Goal: Task Accomplishment & Management: Use online tool/utility

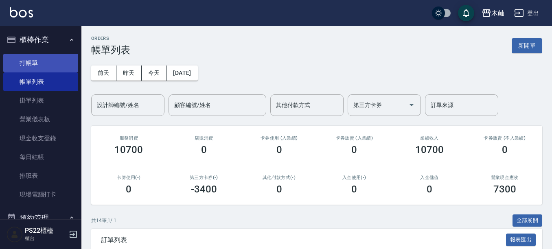
click at [17, 61] on link "打帳單" at bounding box center [40, 63] width 75 height 19
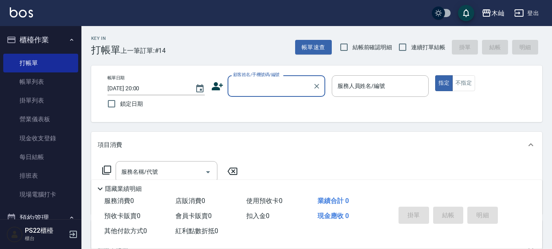
click at [241, 84] on input "顧客姓名/手機號碼/編號" at bounding box center [270, 86] width 78 height 14
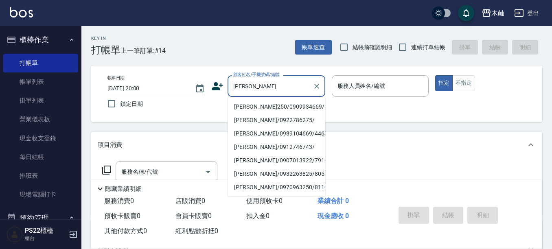
click at [284, 106] on li "[PERSON_NAME]250/0909934669/11885" at bounding box center [276, 106] width 98 height 13
type input "[PERSON_NAME]250/0909934669/11885"
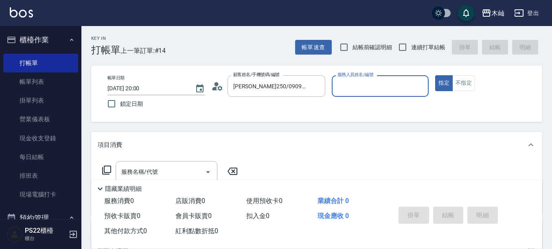
type input "小愛-10"
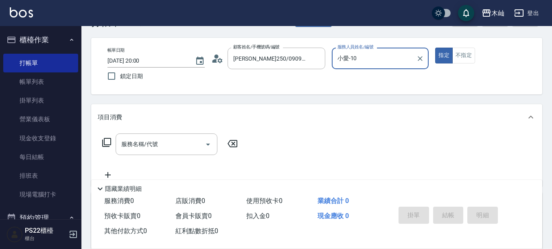
scroll to position [81, 0]
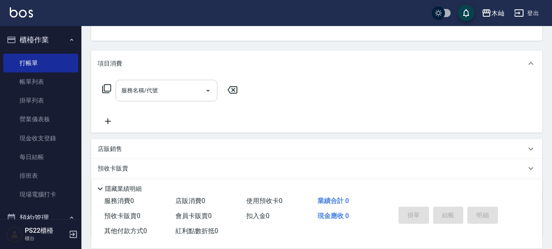
click at [165, 98] on input "服務名稱/代號" at bounding box center [160, 90] width 82 height 14
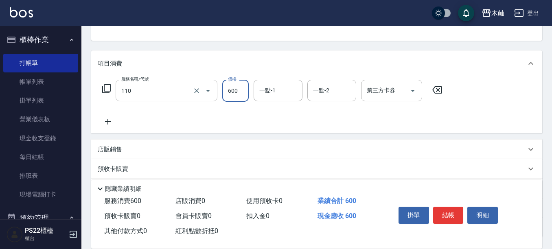
type input "精油洗+去角質(抗油)(110)"
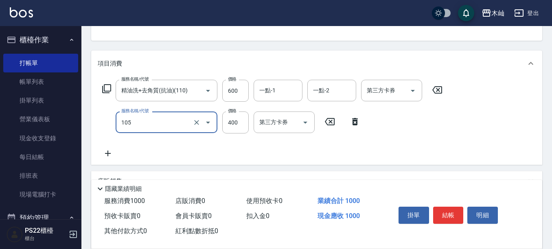
type input "A級單剪(105)"
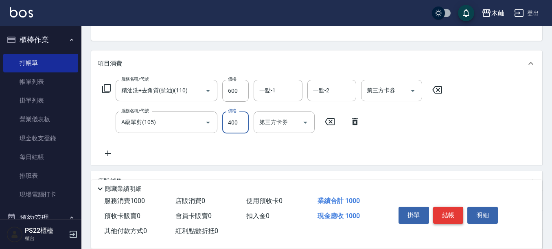
click at [440, 214] on button "結帳" at bounding box center [448, 215] width 31 height 17
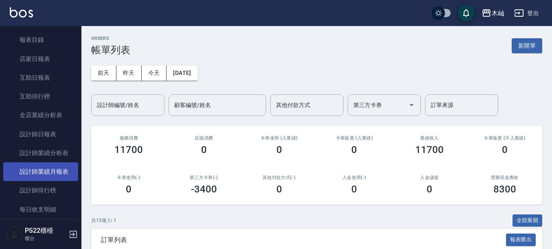
scroll to position [448, 0]
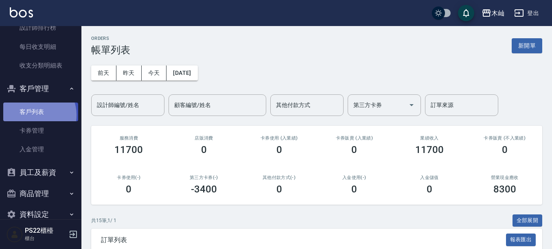
click at [35, 115] on link "客戶列表" at bounding box center [40, 112] width 75 height 19
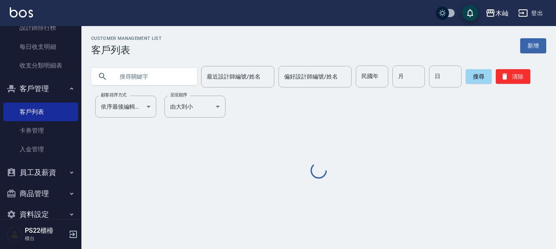
click at [128, 81] on input "text" at bounding box center [152, 77] width 76 height 22
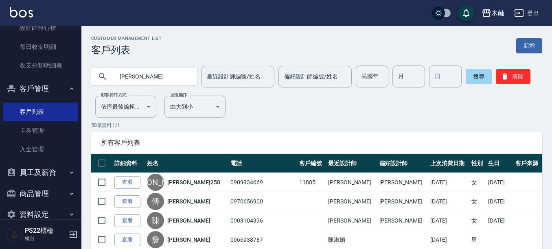
type input "[PERSON_NAME]"
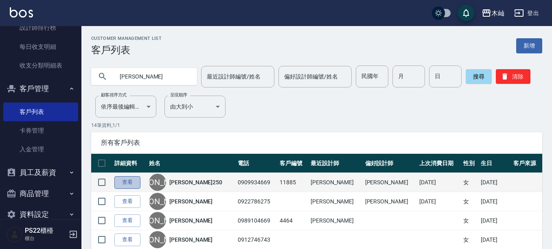
click at [129, 179] on link "查看" at bounding box center [127, 182] width 26 height 13
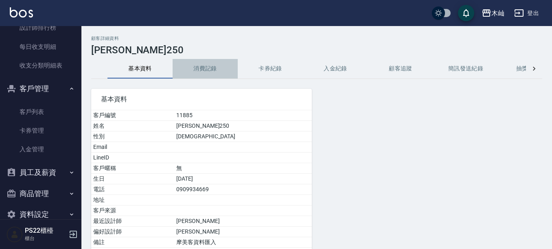
click at [207, 65] on button "消費記錄" at bounding box center [205, 69] width 65 height 20
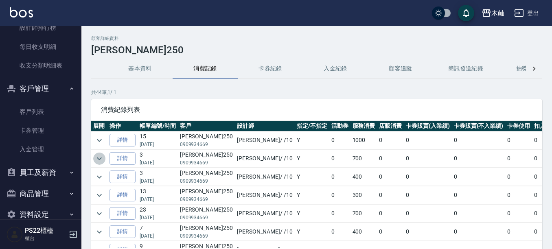
click at [99, 161] on icon "expand row" at bounding box center [99, 159] width 10 height 10
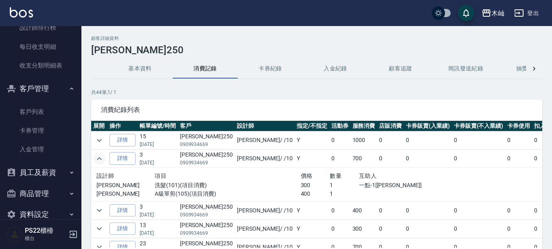
click at [99, 161] on icon "expand row" at bounding box center [99, 159] width 10 height 10
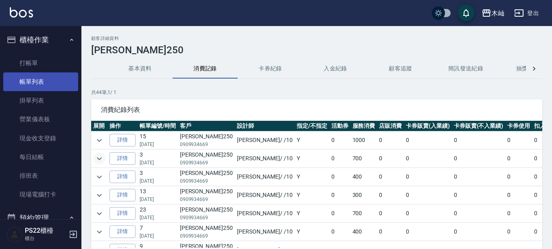
click at [34, 79] on link "帳單列表" at bounding box center [40, 81] width 75 height 19
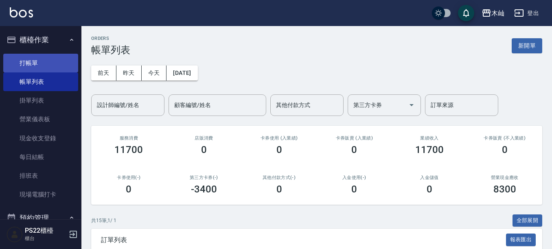
click at [28, 62] on link "打帳單" at bounding box center [40, 63] width 75 height 19
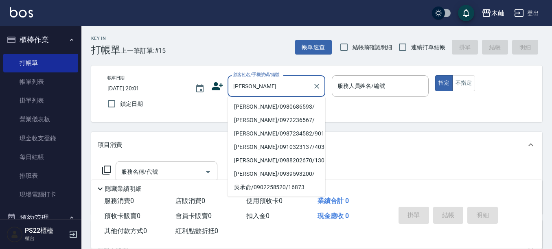
click at [248, 110] on li "[PERSON_NAME]/0980686593/" at bounding box center [276, 106] width 98 height 13
type input "[PERSON_NAME]/0980686593/"
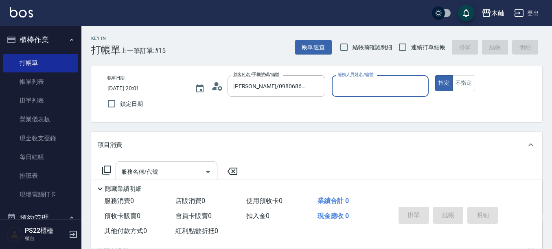
type input "Abby-5"
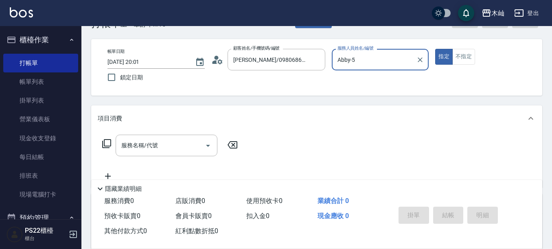
scroll to position [41, 0]
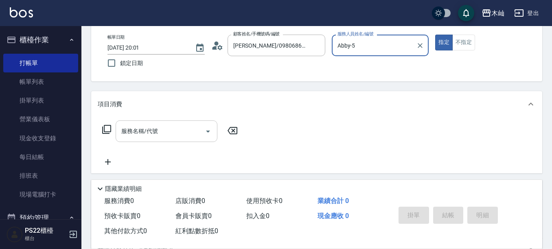
click at [190, 129] on input "服務名稱/代號" at bounding box center [160, 131] width 82 height 14
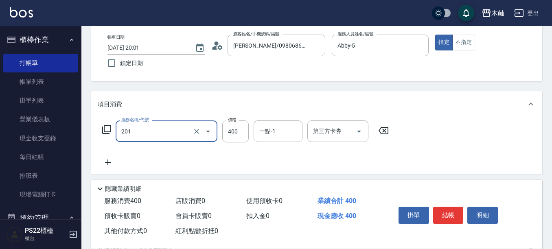
type input "洗剪(201)"
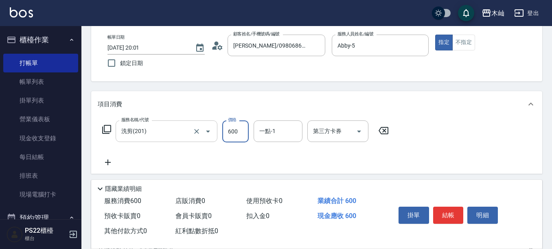
type input "600"
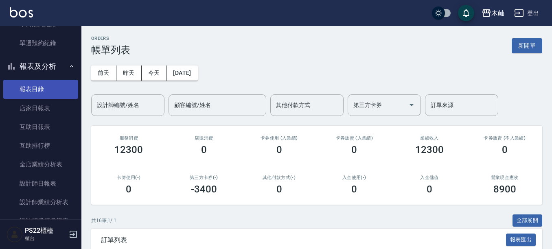
scroll to position [244, 0]
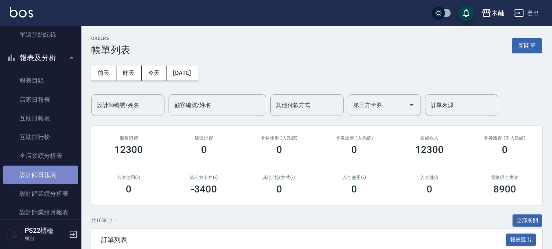
click at [41, 174] on link "設計師日報表" at bounding box center [40, 175] width 75 height 19
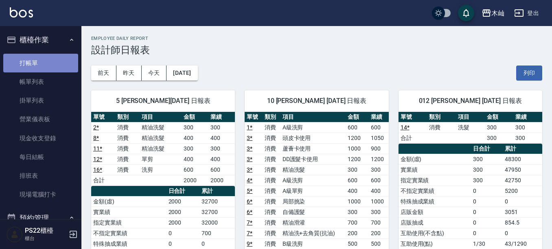
click at [53, 63] on link "打帳單" at bounding box center [40, 63] width 75 height 19
